Goal: Check status: Check status

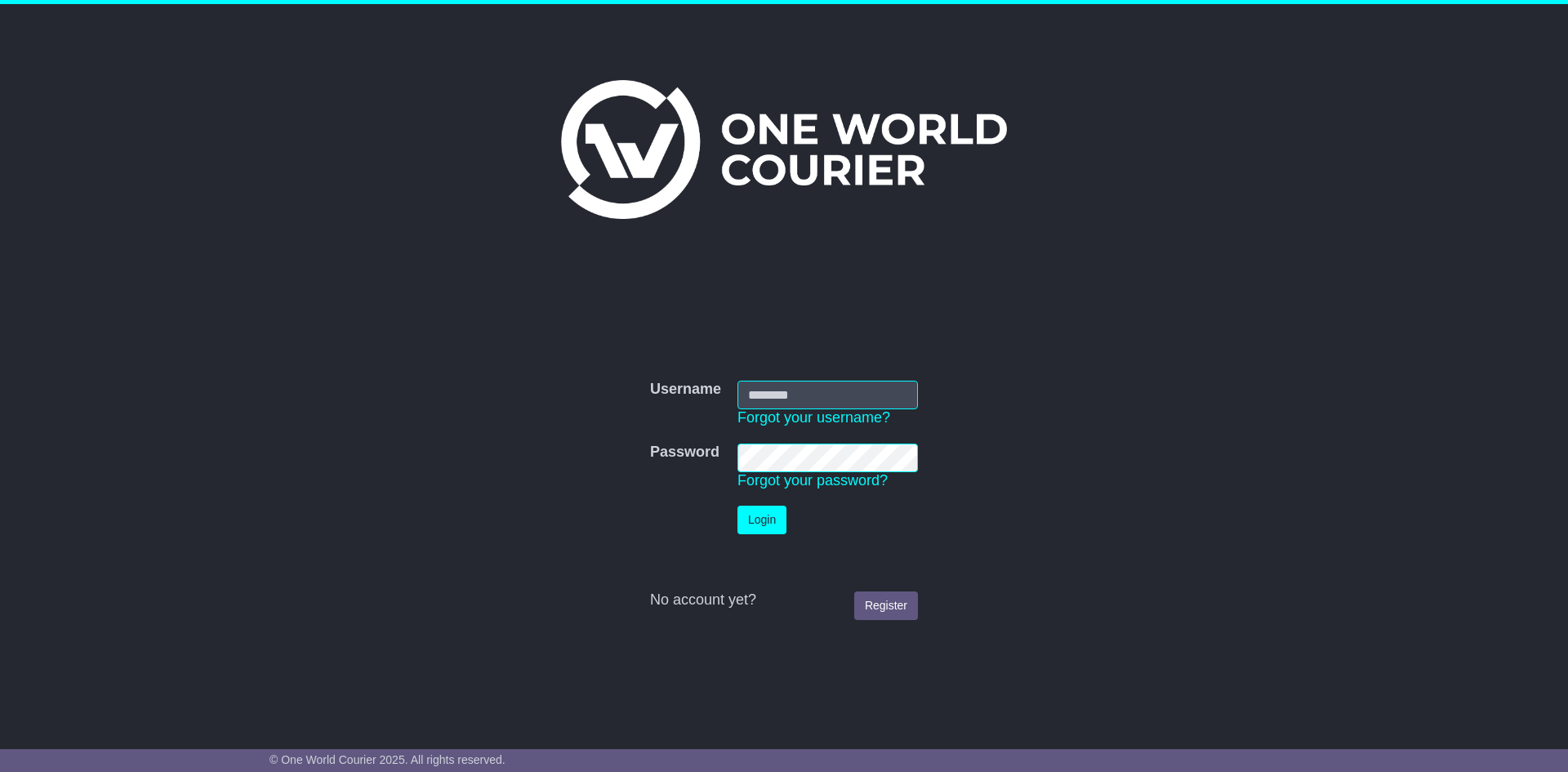
type input "**********"
click at [765, 527] on button "Login" at bounding box center [761, 519] width 49 height 29
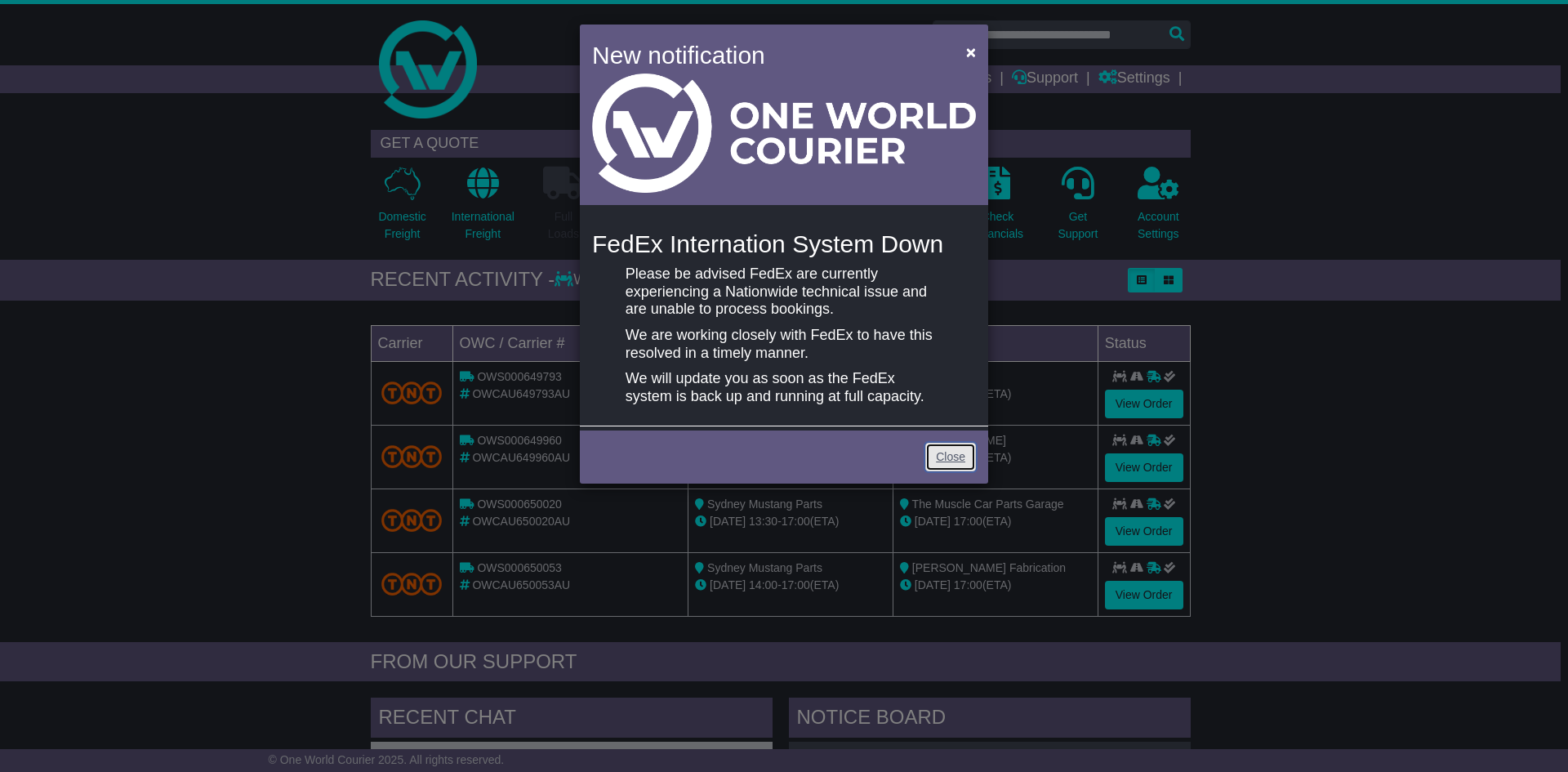
click at [941, 455] on link "Close" at bounding box center [951, 457] width 50 height 29
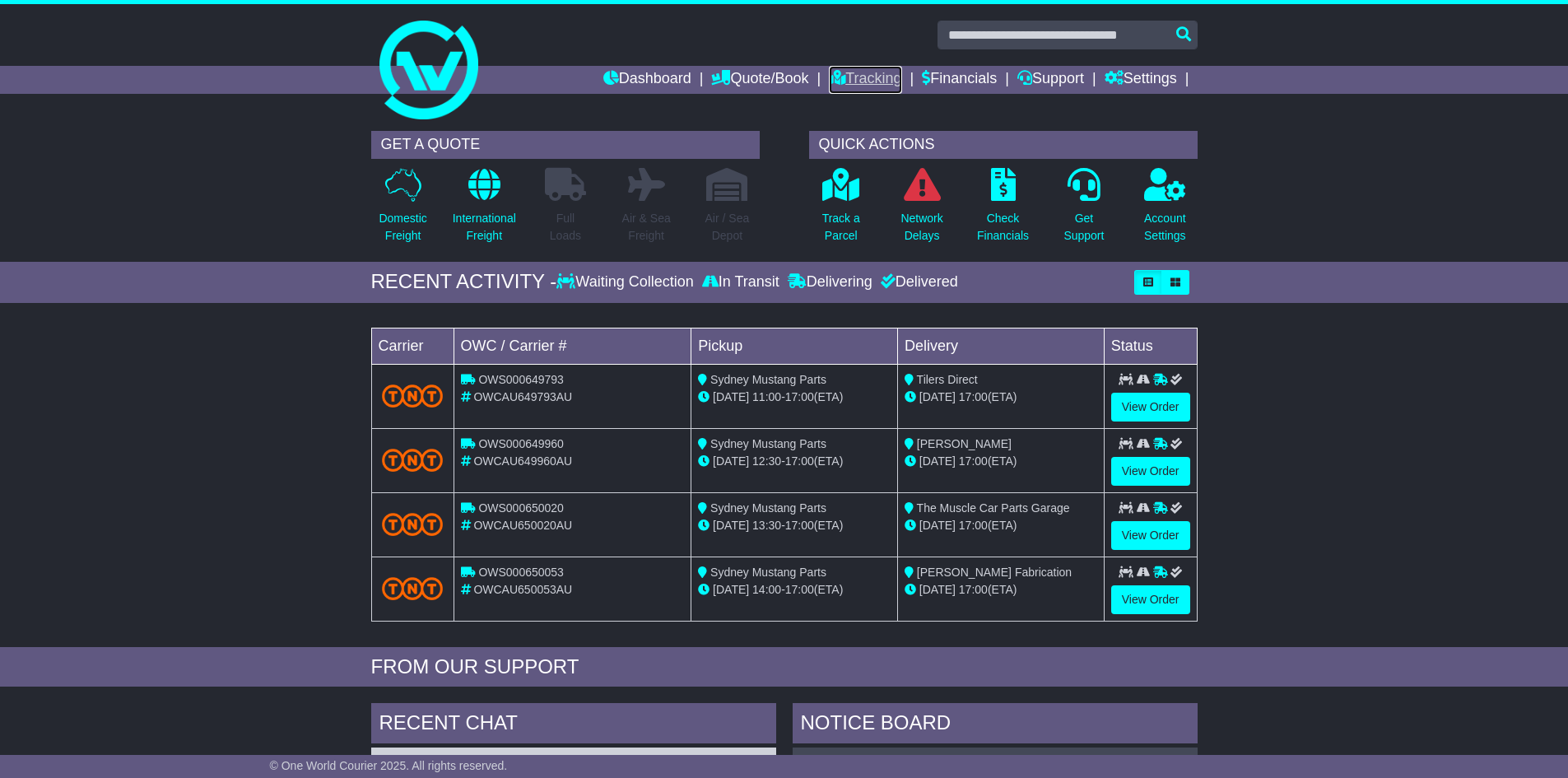
click at [849, 82] on link "Tracking" at bounding box center [864, 80] width 73 height 28
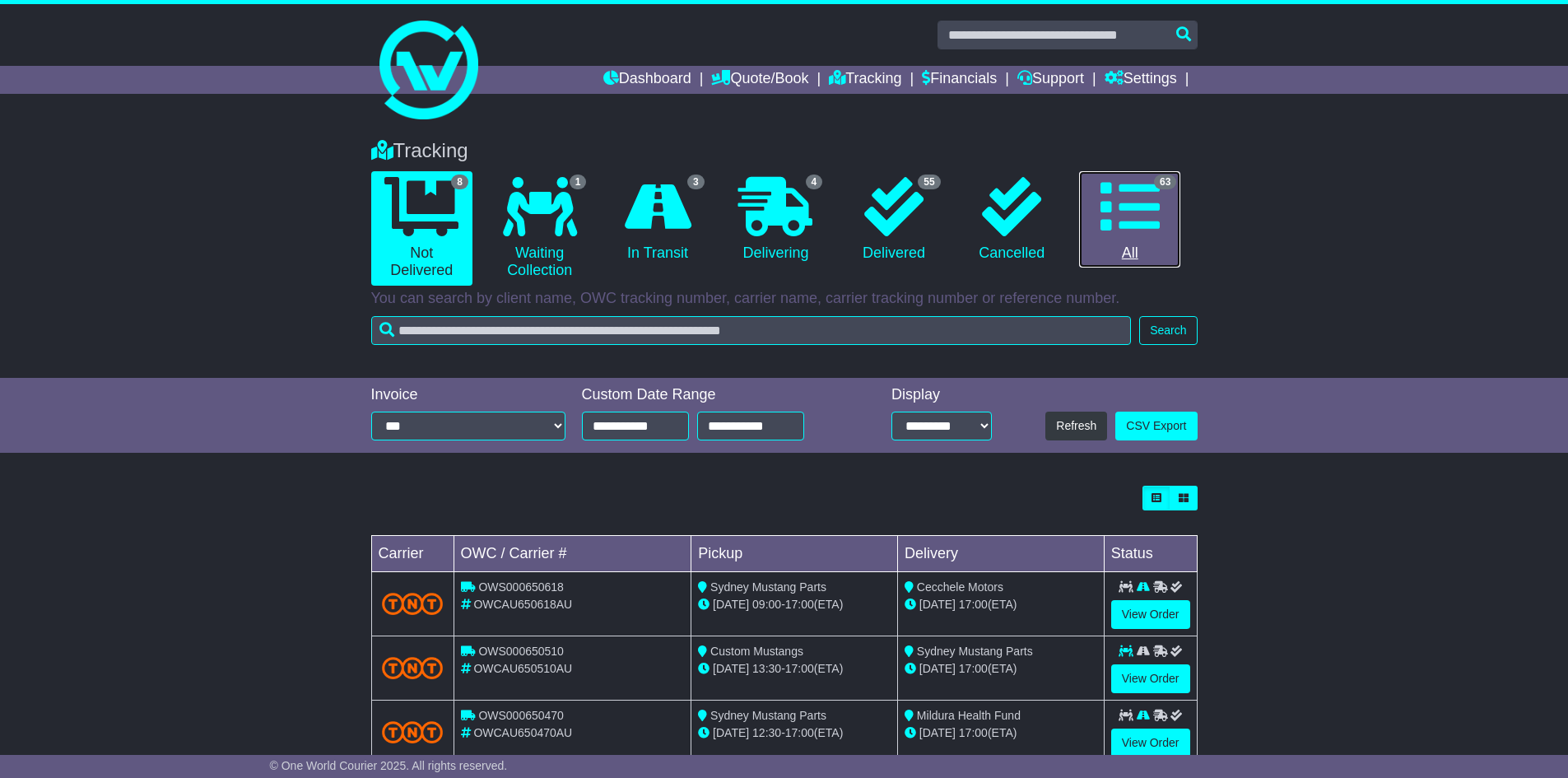
click at [1124, 244] on link "63 All" at bounding box center [1130, 220] width 102 height 97
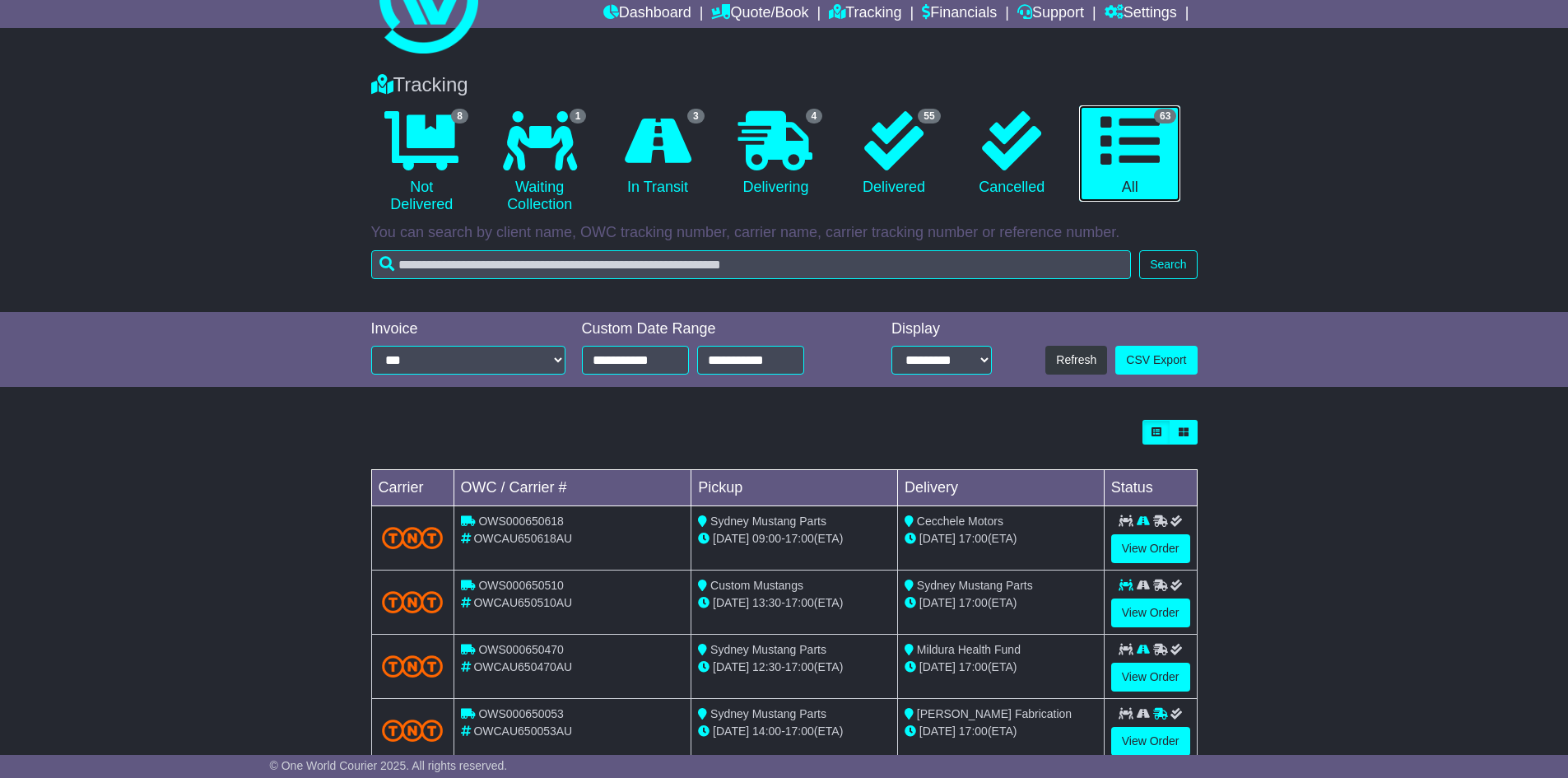
scroll to position [165, 0]
